Goal: Information Seeking & Learning: Learn about a topic

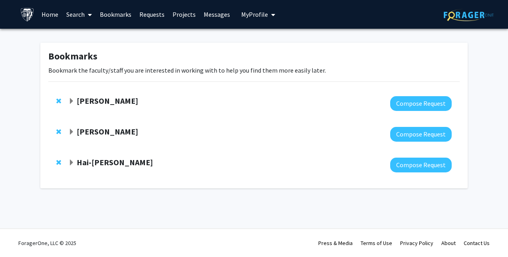
click at [110, 15] on link "Bookmarks" at bounding box center [116, 14] width 40 height 28
click at [80, 12] on link "Search" at bounding box center [79, 14] width 34 height 28
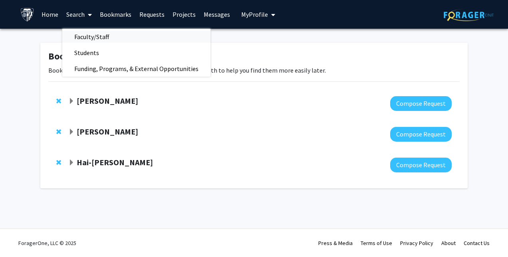
click at [86, 35] on span "Faculty/Staff" at bounding box center [91, 37] width 59 height 16
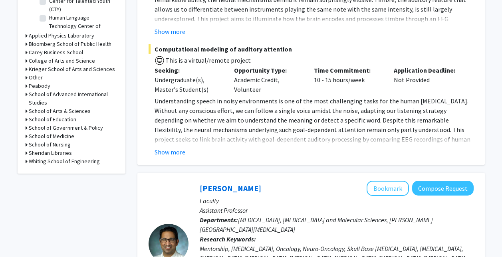
scroll to position [316, 0]
click at [70, 160] on h3 "Whiting School of Engineering" at bounding box center [64, 161] width 71 height 8
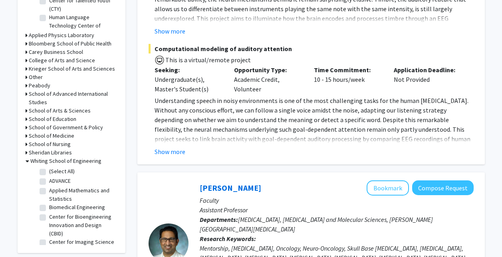
click at [56, 170] on label "(Select All)" at bounding box center [62, 171] width 26 height 8
click at [54, 170] on input "(Select All)" at bounding box center [51, 169] width 5 height 5
checkbox input "true"
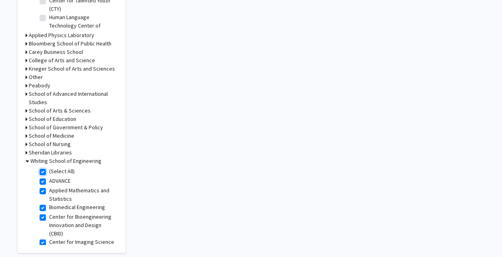
checkbox input "true"
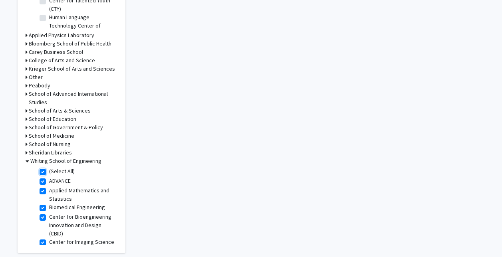
checkbox input "true"
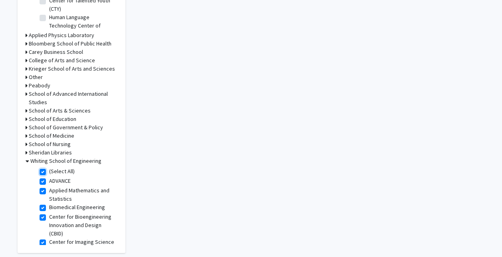
checkbox input "true"
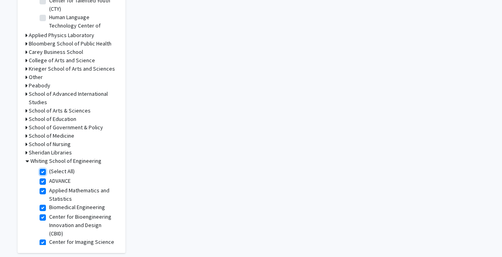
checkbox input "true"
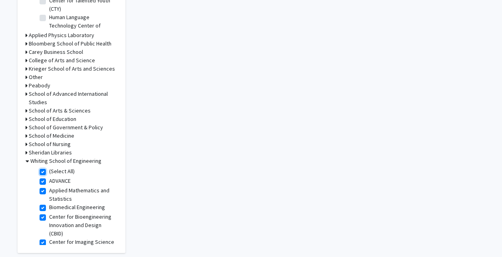
checkbox input "true"
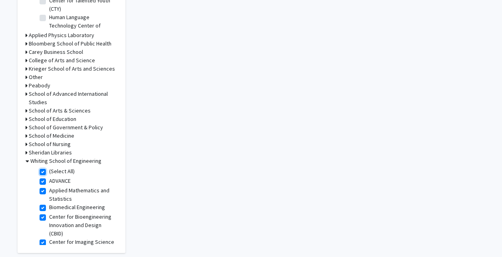
checkbox input "true"
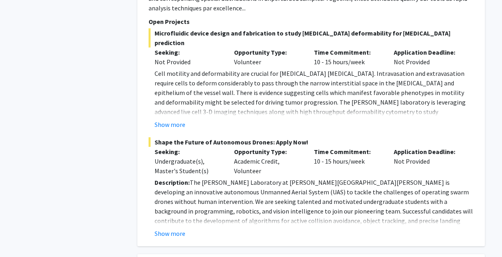
scroll to position [861, 0]
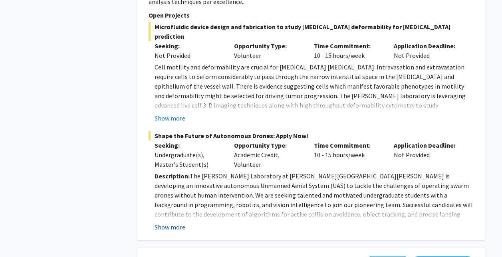
click at [172, 223] on button "Show more" at bounding box center [170, 228] width 31 height 10
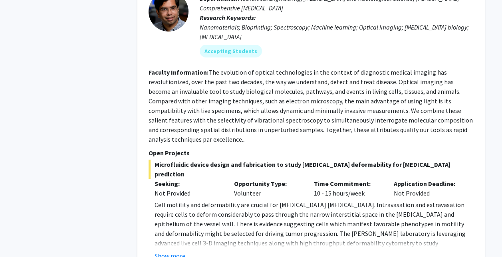
scroll to position [662, 0]
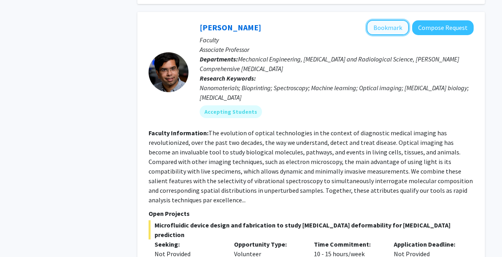
click at [396, 20] on button "Bookmark" at bounding box center [388, 27] width 42 height 15
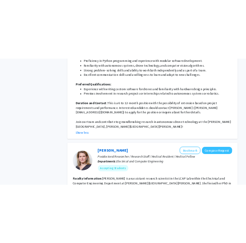
scroll to position [1220, 0]
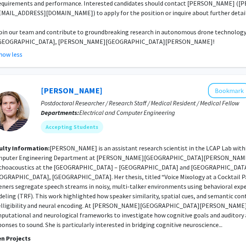
scroll to position [1279, 147]
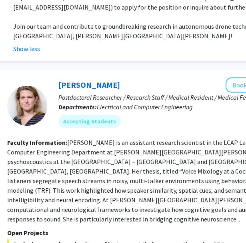
click at [114, 80] on link "Moira-Phoebe Huet" at bounding box center [89, 85] width 62 height 10
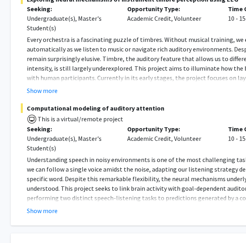
scroll to position [153, 11]
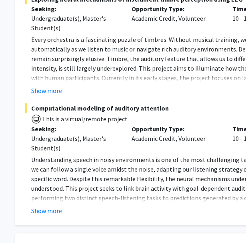
click at [55, 93] on button "Show more" at bounding box center [46, 91] width 31 height 10
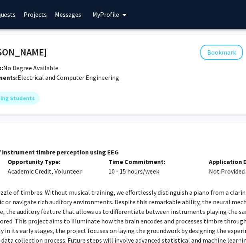
scroll to position [0, 141]
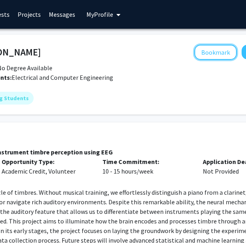
click at [213, 56] on button "Bookmark" at bounding box center [215, 52] width 42 height 15
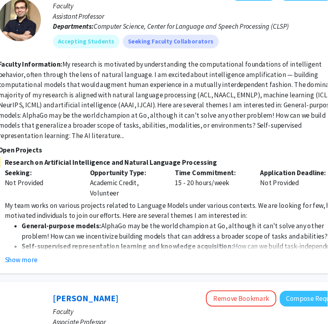
scroll to position [410, 139]
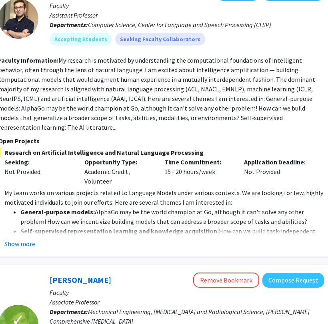
click at [70, 165] on div "Seeking: Not Provided" at bounding box center [38, 171] width 80 height 29
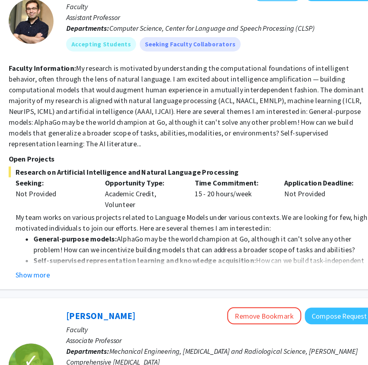
scroll to position [410, 111]
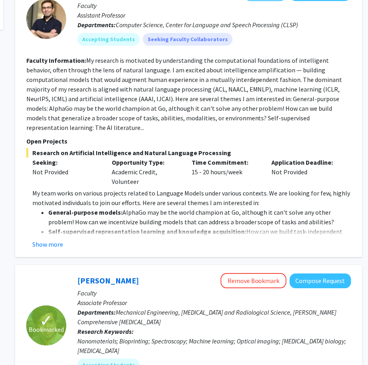
click at [102, 157] on div "Seeking: Not Provided" at bounding box center [66, 171] width 80 height 29
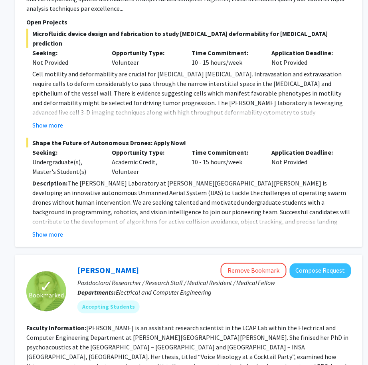
scroll to position [855, 111]
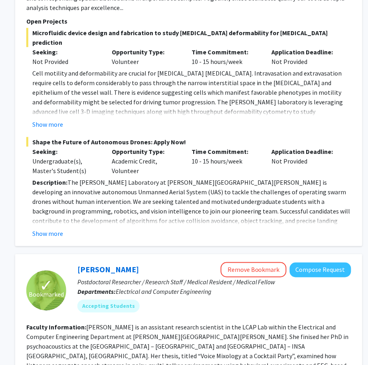
click at [50, 229] on button "Show more" at bounding box center [47, 234] width 31 height 10
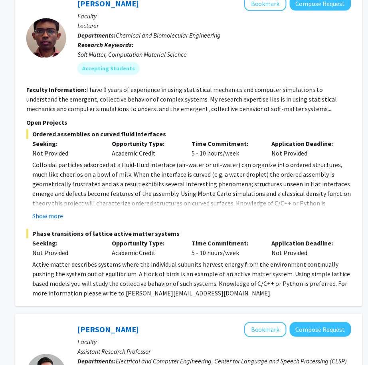
scroll to position [1770, 111]
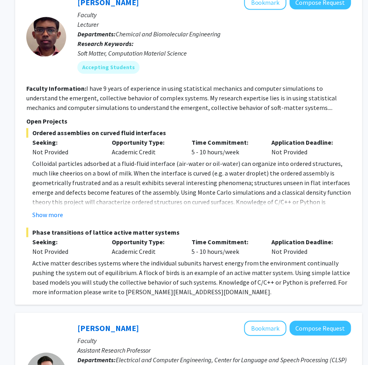
click at [54, 210] on button "Show more" at bounding box center [47, 215] width 31 height 10
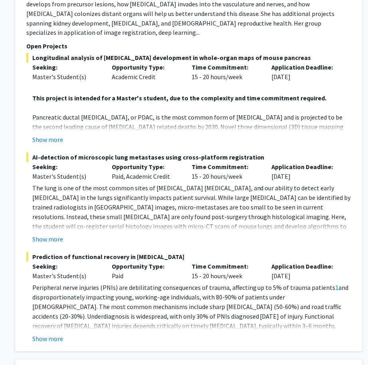
scroll to position [2555, 111]
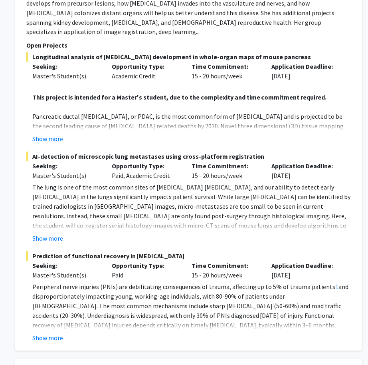
click at [52, 257] on button "Show more" at bounding box center [47, 338] width 31 height 10
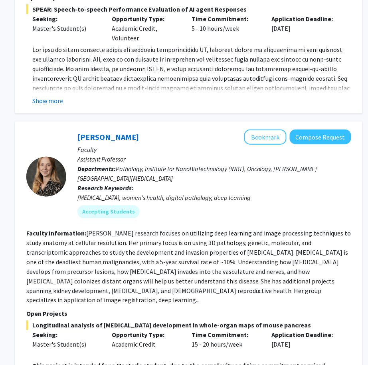
scroll to position [2286, 111]
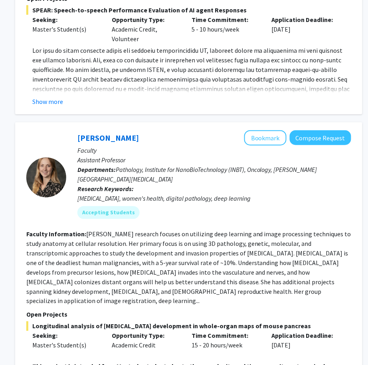
click at [227, 165] on p "Departments: Pathology, Institute for NanoBioTechnology (INBT), Oncology, Sidne…" at bounding box center [215, 174] width 274 height 19
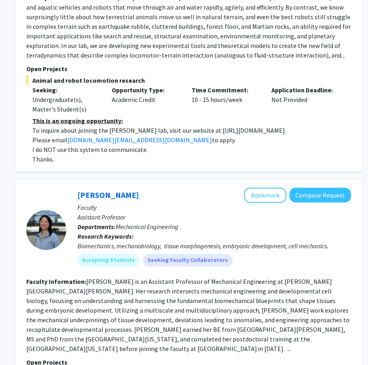
scroll to position [3129, 111]
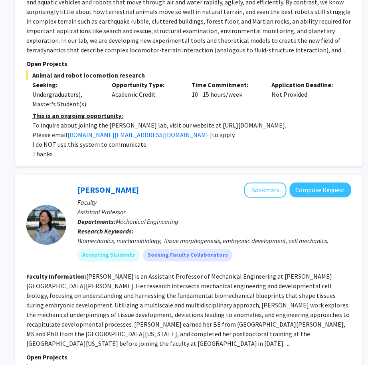
click at [320, 257] on fg-read-more "Shinuo Weng is an Assistant Professor of Mechanical Engineering at Johns Hopkin…" at bounding box center [188, 310] width 324 height 75
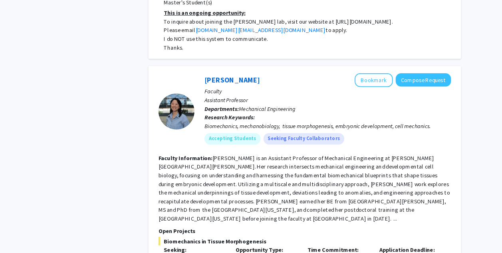
scroll to position [3230, 0]
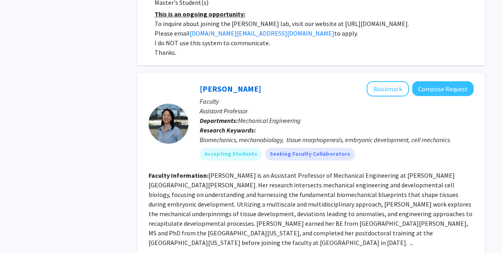
click at [290, 171] on fg-read-more "Shinuo Weng is an Assistant Professor of Mechanical Engineering at Johns Hopkin…" at bounding box center [311, 208] width 324 height 75
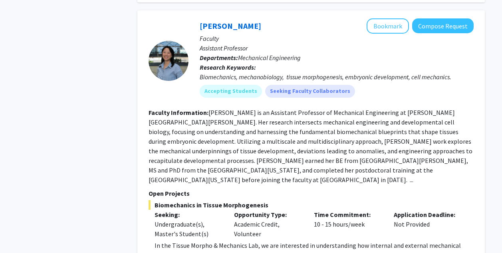
scroll to position [3282, 0]
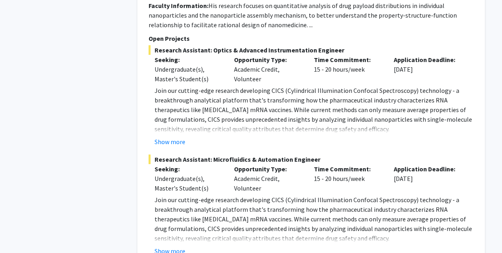
scroll to position [3985, 0]
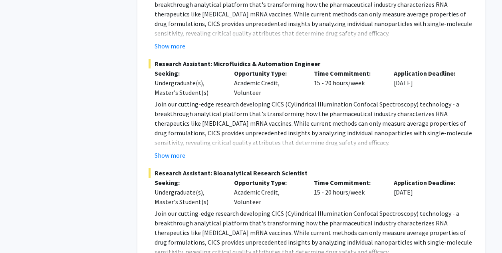
scroll to position [4062, 0]
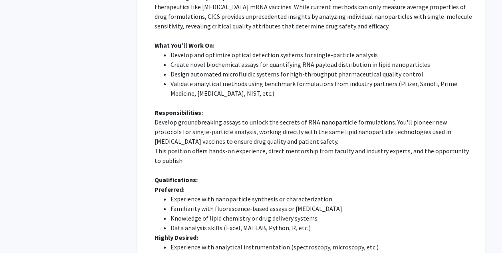
scroll to position [4286, 0]
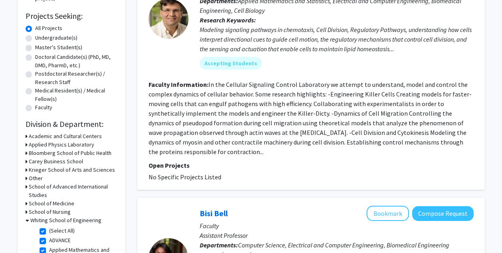
scroll to position [127, 0]
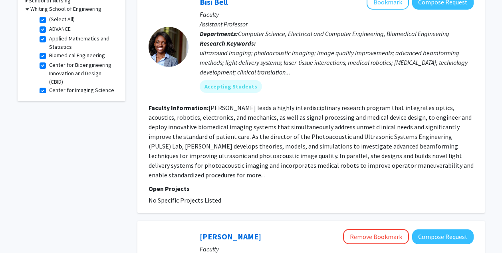
click at [361, 161] on fg-read-more "Dr. Bell leads a highly interdisciplinary research program that integrates opti…" at bounding box center [311, 140] width 325 height 75
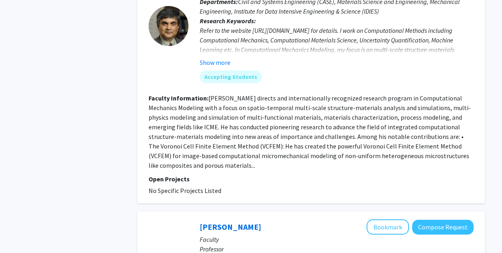
scroll to position [991, 0]
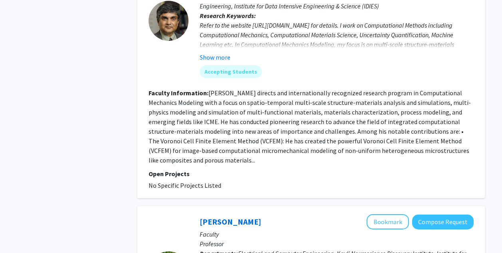
click at [458, 180] on fg-project-list "No Specific Projects Listed" at bounding box center [311, 185] width 325 height 10
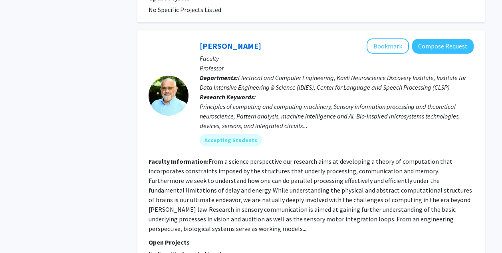
scroll to position [1172, 0]
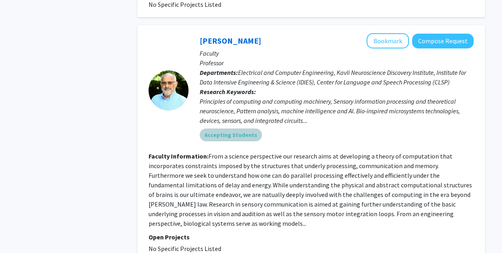
click at [382, 130] on div "Accepting Students" at bounding box center [336, 135] width 277 height 16
click at [175, 161] on fg-read-more "From a science perspective our research aims at developing a theory of computat…" at bounding box center [311, 189] width 324 height 75
click at [175, 161] on section "Faculty Information: From a science perspective our research aims at developing…" at bounding box center [311, 189] width 325 height 77
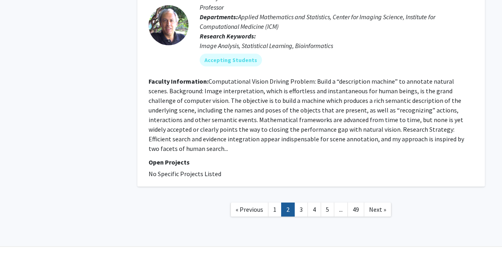
scroll to position [2108, 0]
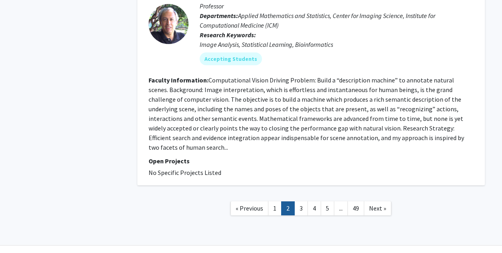
click at [306, 156] on p "Open Projects" at bounding box center [311, 161] width 325 height 10
click at [301, 201] on link "3" at bounding box center [301, 208] width 14 height 14
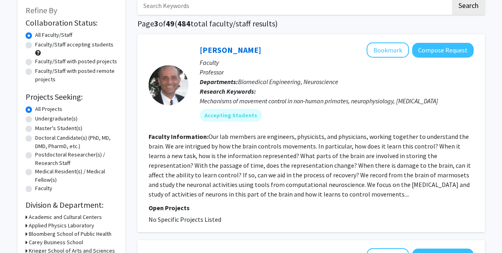
scroll to position [68, 0]
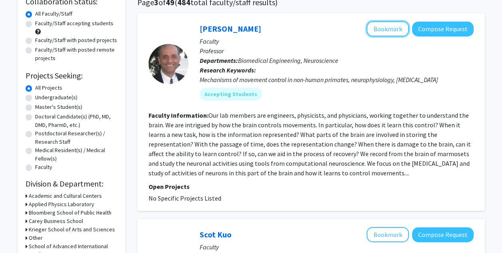
click at [384, 29] on button "Bookmark" at bounding box center [388, 28] width 42 height 15
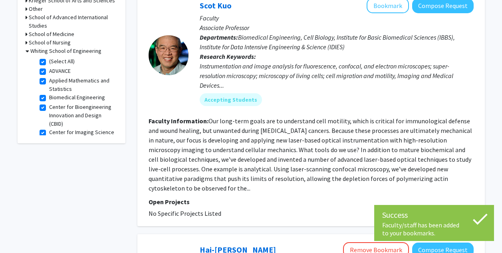
scroll to position [299, 0]
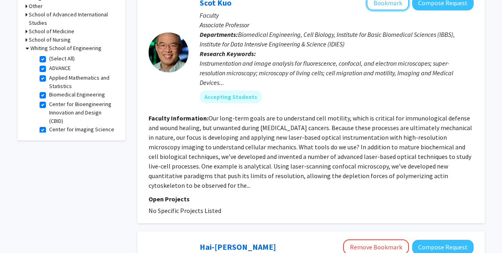
click at [384, 5] on button "Bookmark" at bounding box center [388, 2] width 42 height 15
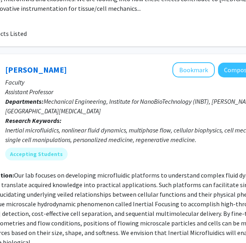
scroll to position [925, 195]
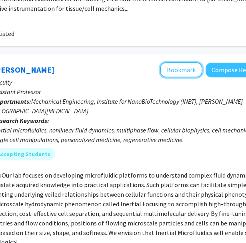
click at [181, 62] on button "Bookmark" at bounding box center [181, 69] width 42 height 15
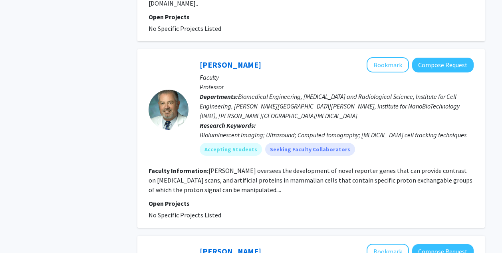
scroll to position [1727, 0]
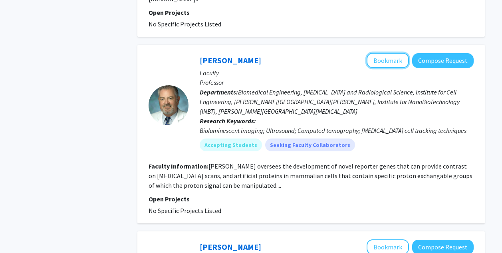
click at [389, 53] on button "Bookmark" at bounding box center [388, 60] width 42 height 15
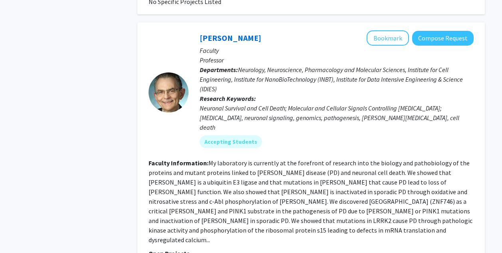
scroll to position [1914, 0]
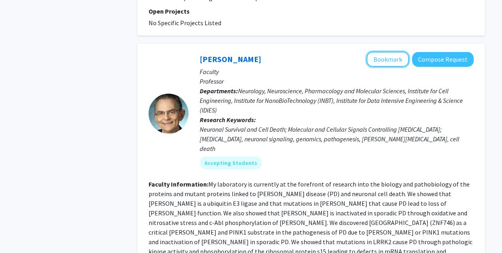
click at [384, 52] on button "Bookmark" at bounding box center [388, 59] width 42 height 15
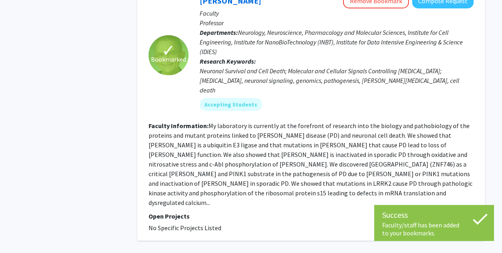
scroll to position [1981, 0]
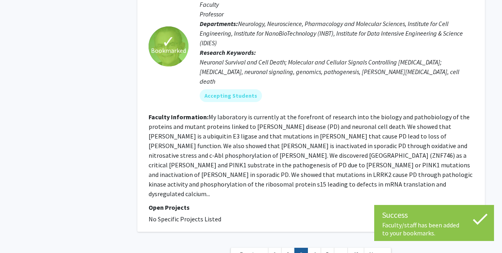
click at [313, 247] on link "4" at bounding box center [315, 254] width 14 height 14
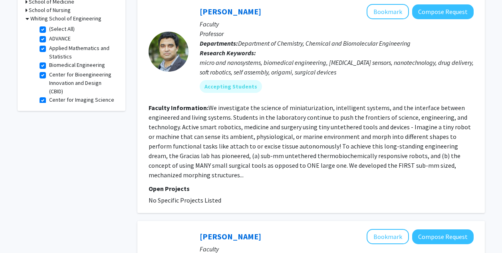
scroll to position [305, 0]
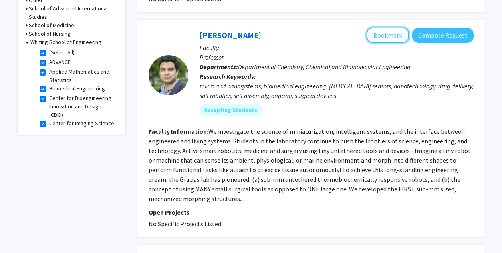
click at [387, 31] on button "Bookmark" at bounding box center [388, 35] width 42 height 15
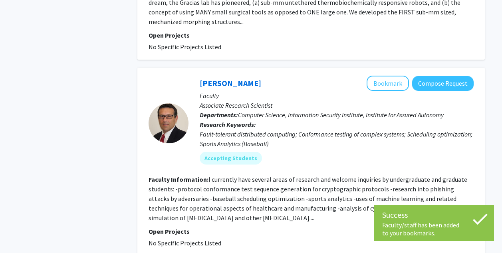
scroll to position [495, 0]
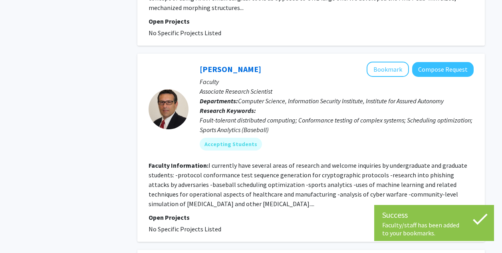
click at [461, 219] on div "Success" at bounding box center [434, 215] width 104 height 12
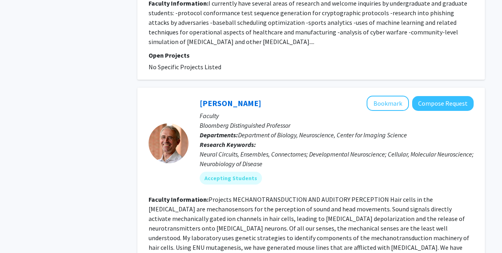
scroll to position [683, 0]
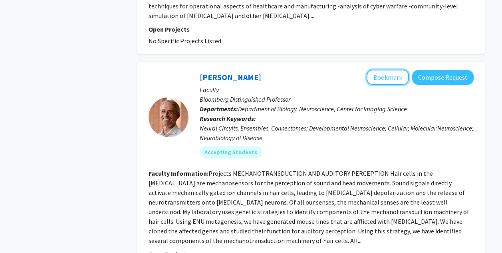
click at [384, 70] on button "Bookmark" at bounding box center [388, 77] width 42 height 15
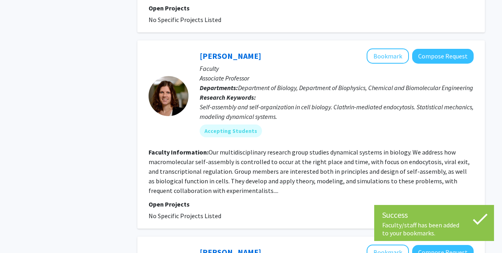
scroll to position [941, 0]
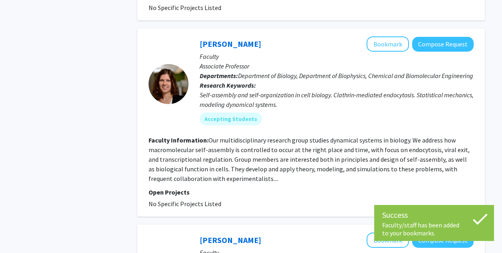
click at [444, 215] on div "Success" at bounding box center [434, 215] width 104 height 12
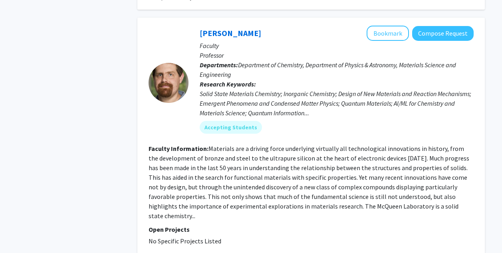
scroll to position [1156, 0]
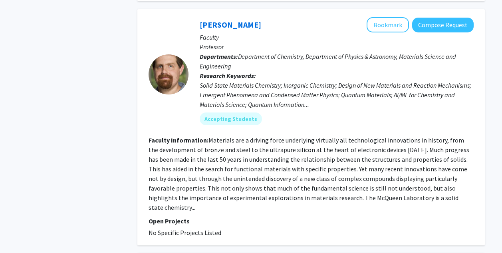
click at [387, 18] on button "Bookmark" at bounding box center [388, 24] width 42 height 15
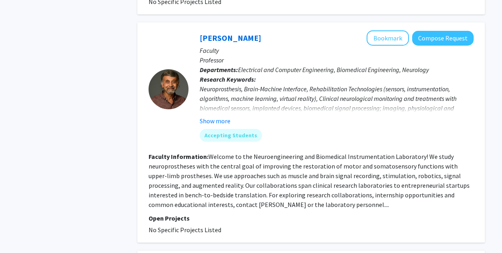
scroll to position [1730, 0]
click at [379, 30] on button "Bookmark" at bounding box center [388, 37] width 42 height 15
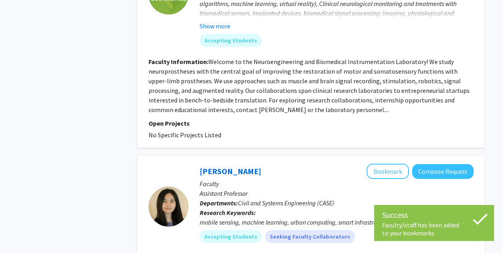
scroll to position [1826, 0]
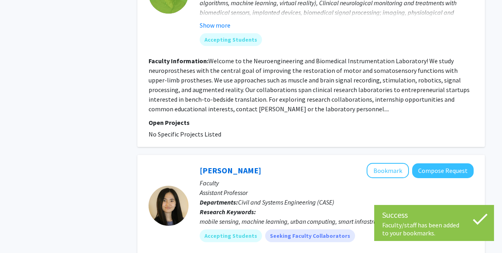
click at [416, 232] on div "Faculty/staff has been added to your bookmarks." at bounding box center [434, 229] width 104 height 16
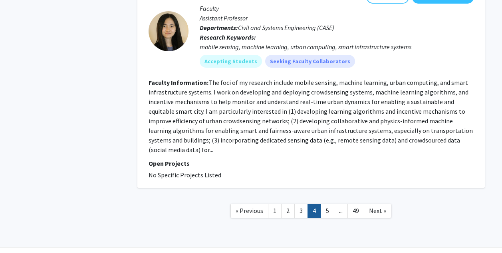
scroll to position [2001, 0]
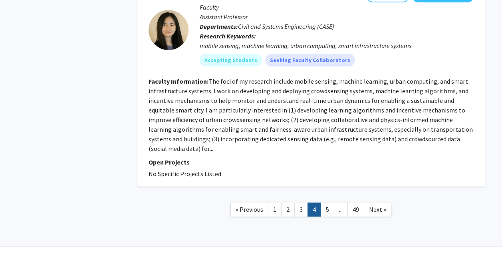
click at [326, 202] on link "5" at bounding box center [328, 209] width 14 height 14
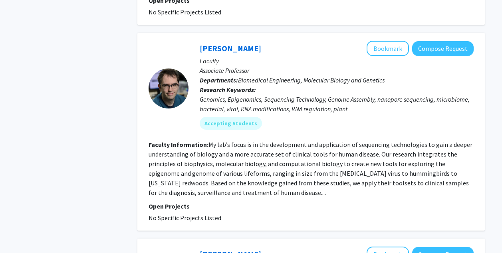
scroll to position [507, 0]
click at [392, 42] on button "Bookmark" at bounding box center [388, 47] width 42 height 15
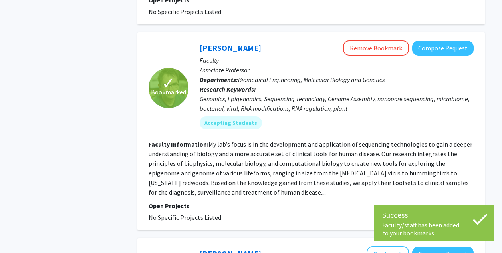
click at [422, 217] on div "Success" at bounding box center [434, 215] width 104 height 12
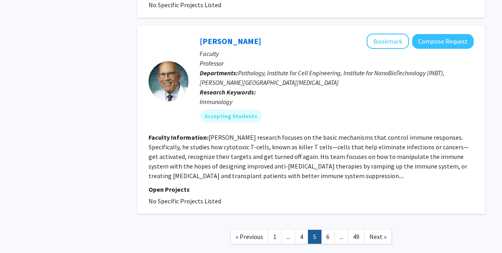
scroll to position [1914, 0]
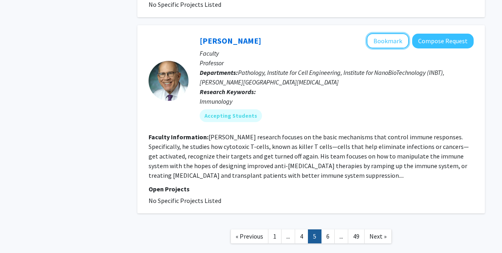
click at [387, 33] on button "Bookmark" at bounding box center [388, 40] width 42 height 15
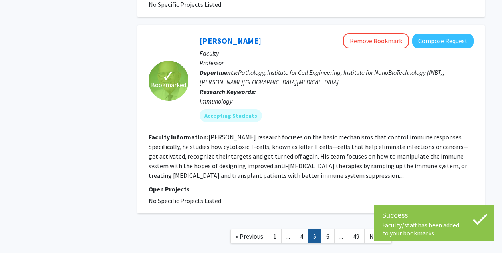
click at [327, 229] on link "6" at bounding box center [328, 236] width 14 height 14
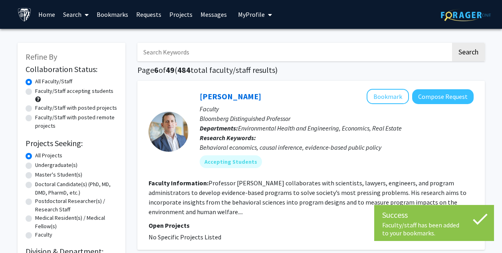
click at [407, 219] on div "Success" at bounding box center [434, 215] width 104 height 12
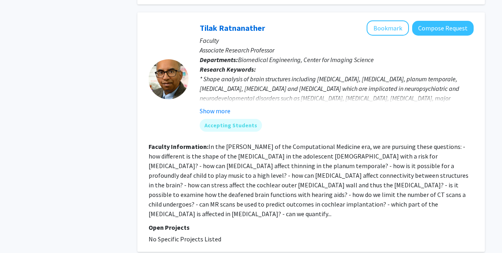
scroll to position [446, 0]
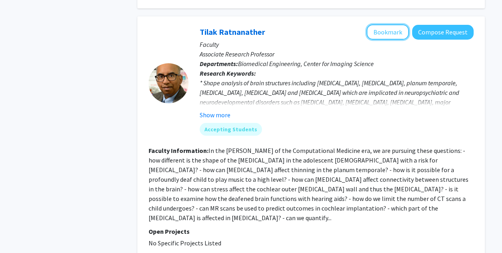
click at [382, 33] on button "Bookmark" at bounding box center [388, 31] width 42 height 15
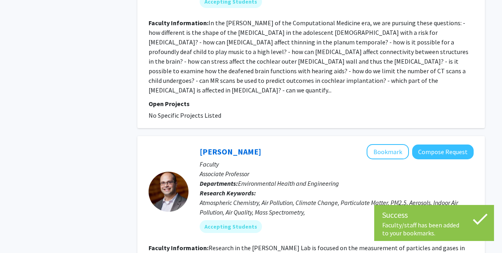
click at [392, 228] on div "Faculty/staff has been added to your bookmarks." at bounding box center [434, 229] width 104 height 16
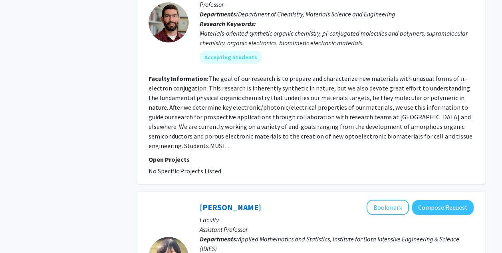
scroll to position [1176, 0]
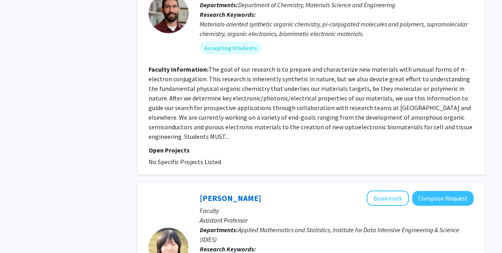
click at [312, 115] on fg-read-more "The goal of our research is to prepare and characterize new materials with unus…" at bounding box center [311, 102] width 324 height 75
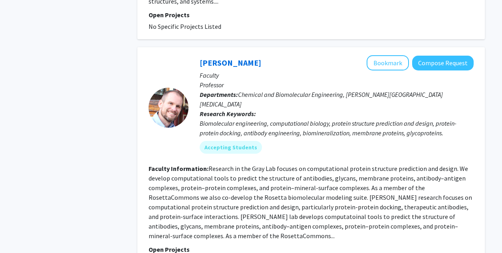
scroll to position [1760, 0]
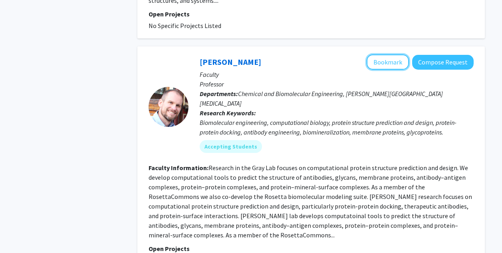
click at [388, 54] on button "Bookmark" at bounding box center [388, 61] width 42 height 15
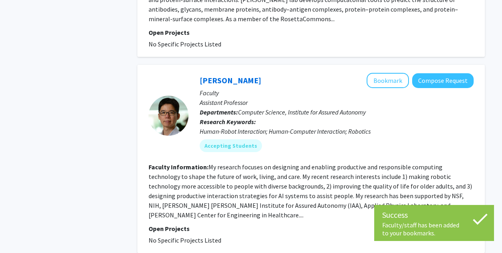
scroll to position [1978, 0]
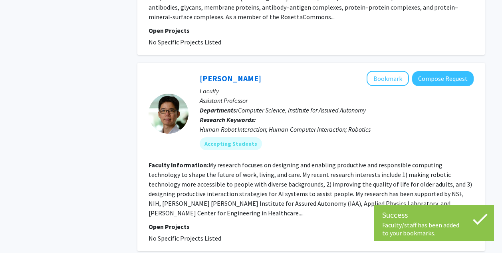
click at [451, 217] on div "Success" at bounding box center [434, 215] width 104 height 12
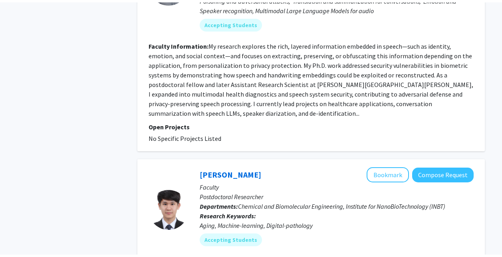
scroll to position [1061, 0]
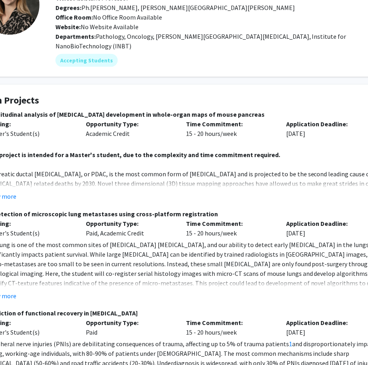
scroll to position [70, 58]
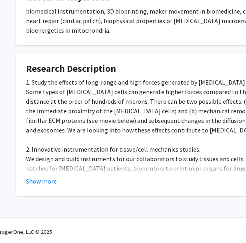
scroll to position [315, 10]
click at [52, 183] on button "Show more" at bounding box center [41, 182] width 31 height 10
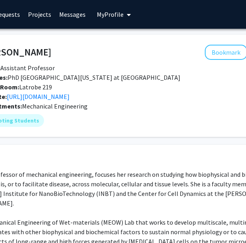
scroll to position [0, 131]
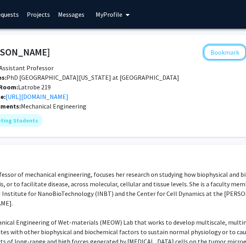
click at [220, 51] on button "Bookmark" at bounding box center [224, 52] width 42 height 15
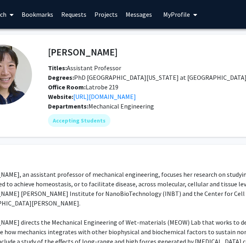
scroll to position [0, 63]
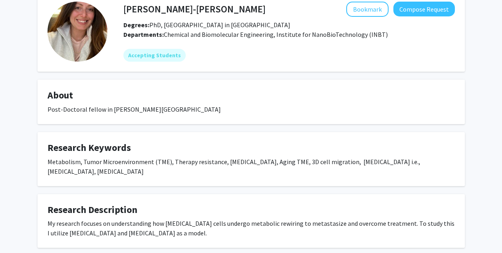
scroll to position [42, 0]
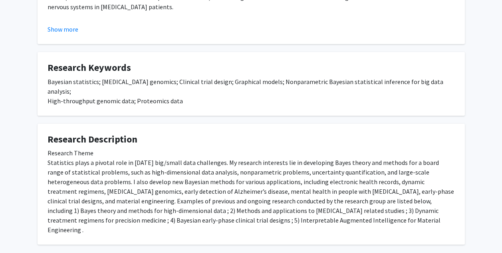
scroll to position [267, 0]
